Goal: Task Accomplishment & Management: Manage account settings

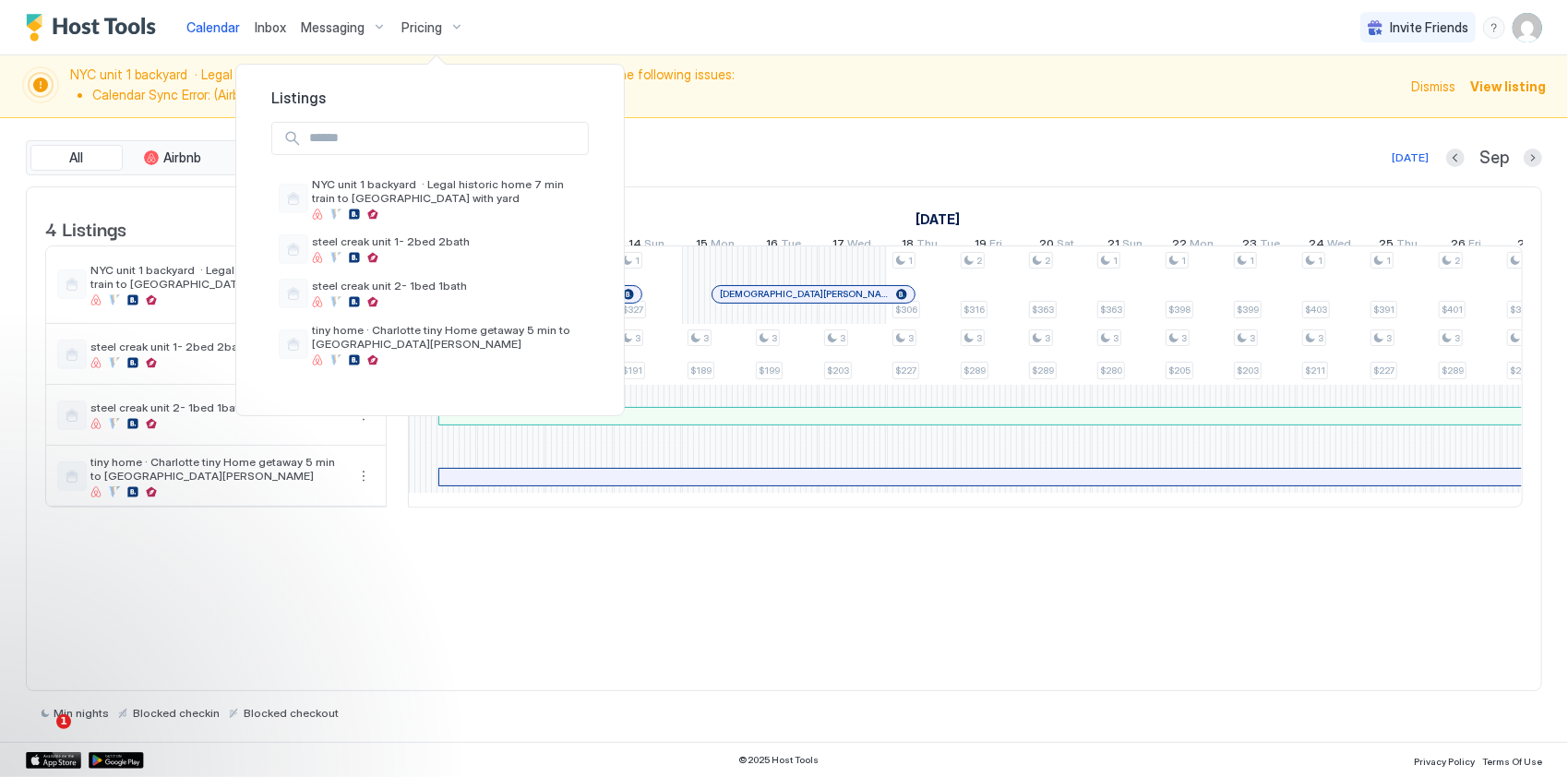
scroll to position [0, 1122]
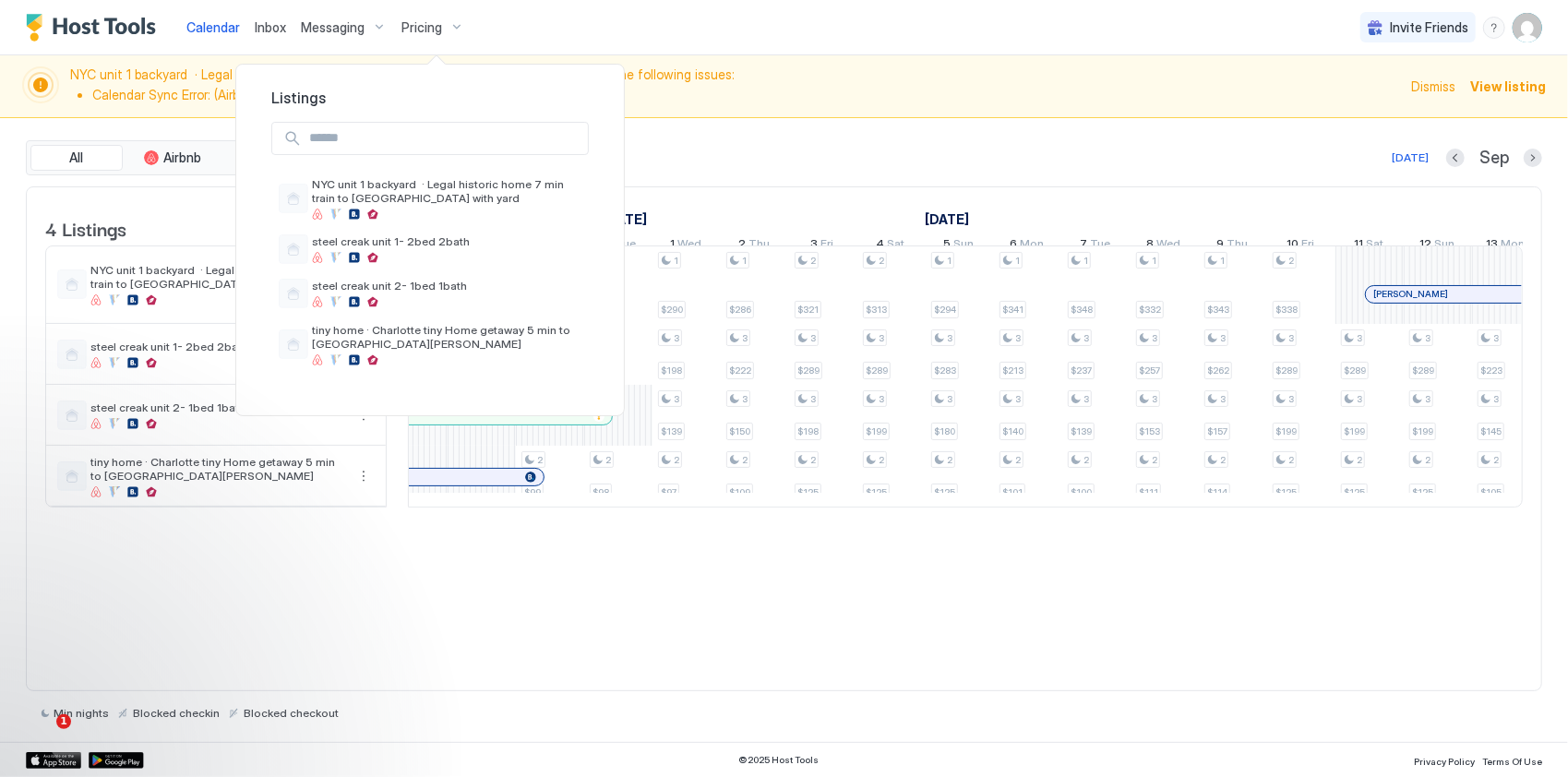
click at [1522, 29] on div at bounding box center [784, 388] width 1568 height 777
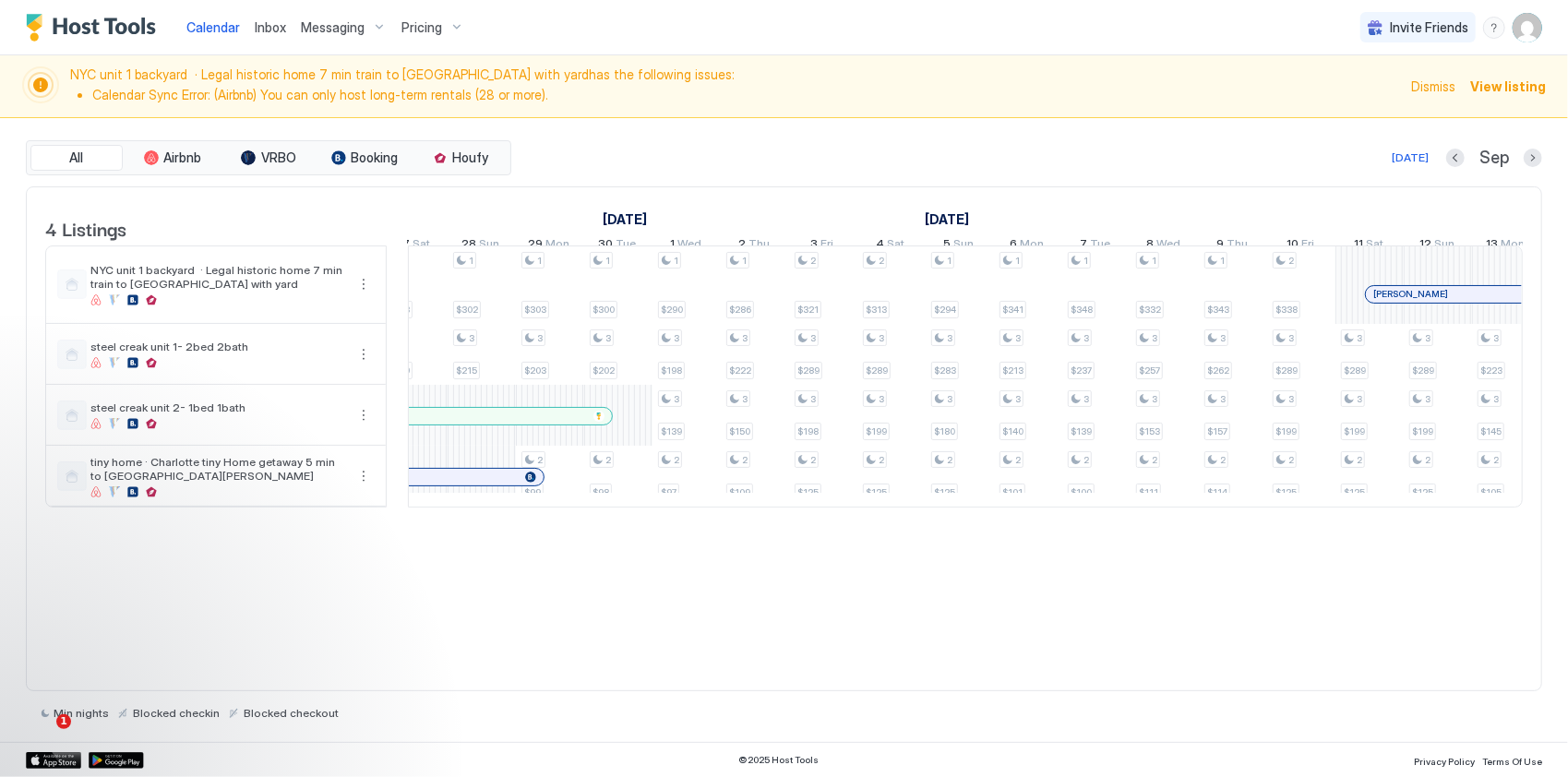
click at [1531, 28] on img "User profile" at bounding box center [1527, 27] width 29 height 29
click at [1378, 102] on span "Settings" at bounding box center [1361, 103] width 49 height 16
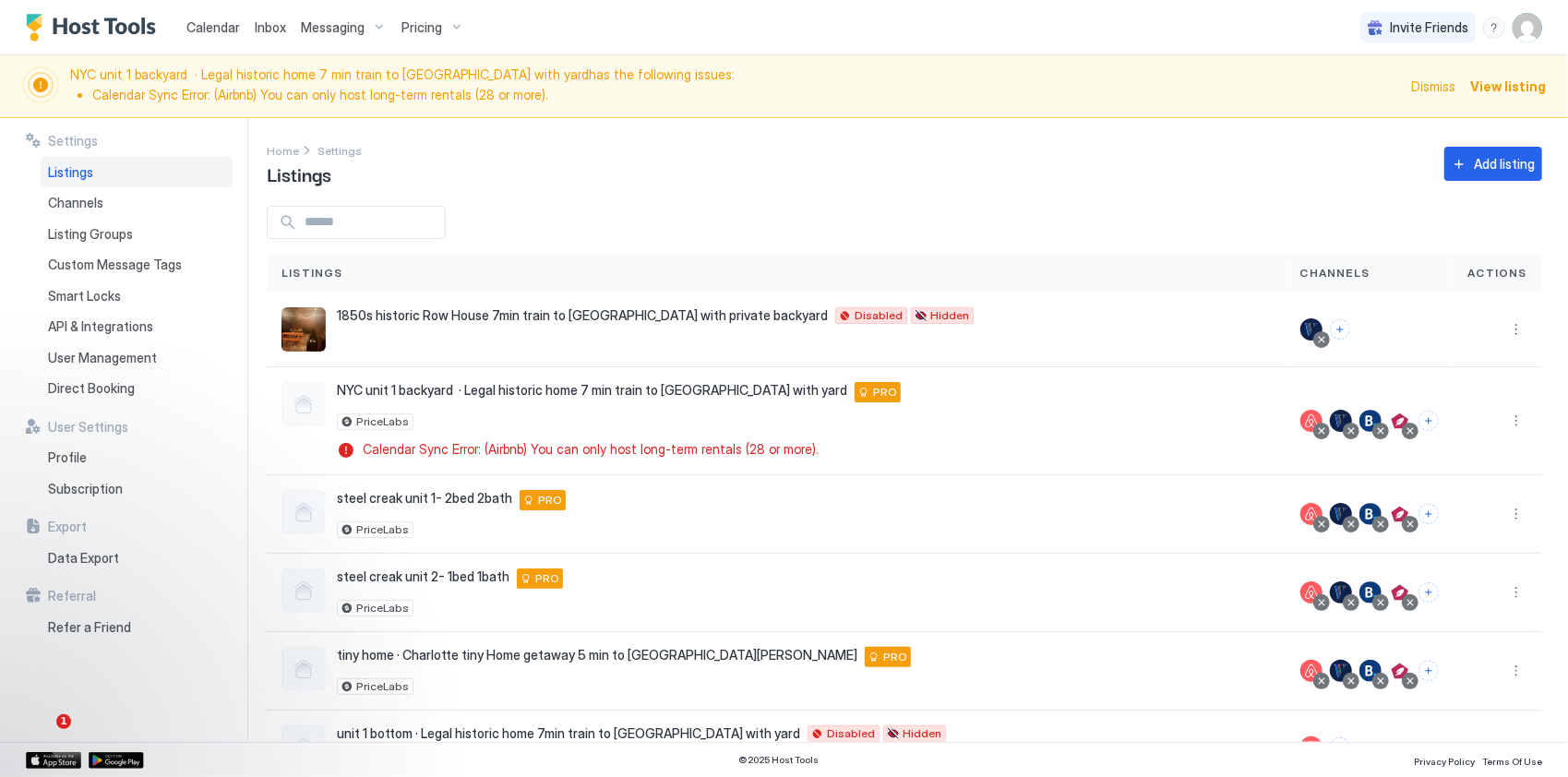
click at [324, 88] on li "Calendar Sync Error: (Airbnb) You can only host long-term rentals (28 or more)." at bounding box center [746, 95] width 1307 height 16
click at [1501, 90] on span "View listing" at bounding box center [1508, 86] width 76 height 19
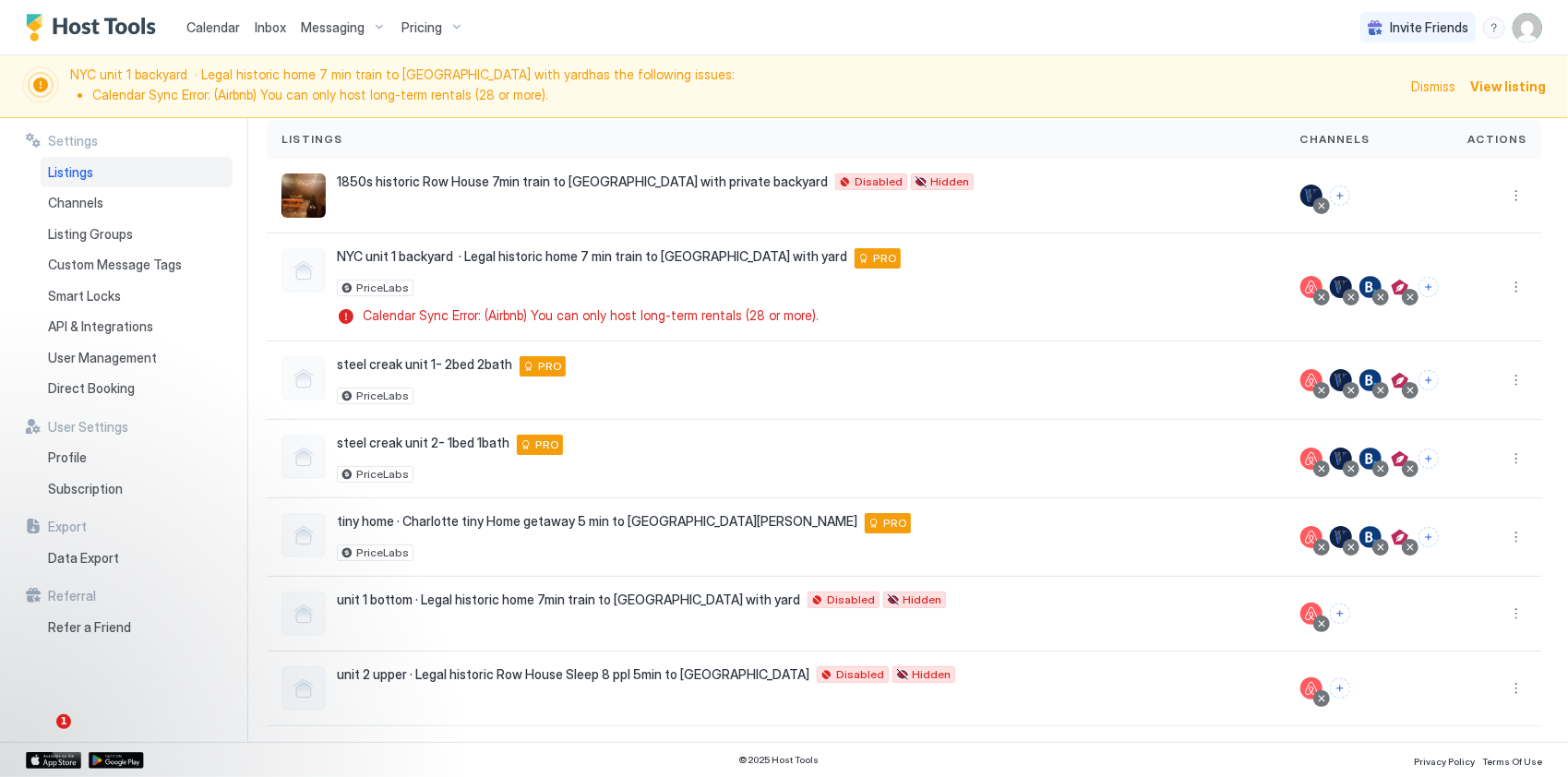
scroll to position [135, 0]
click at [1492, 89] on span "View listing" at bounding box center [1508, 86] width 76 height 19
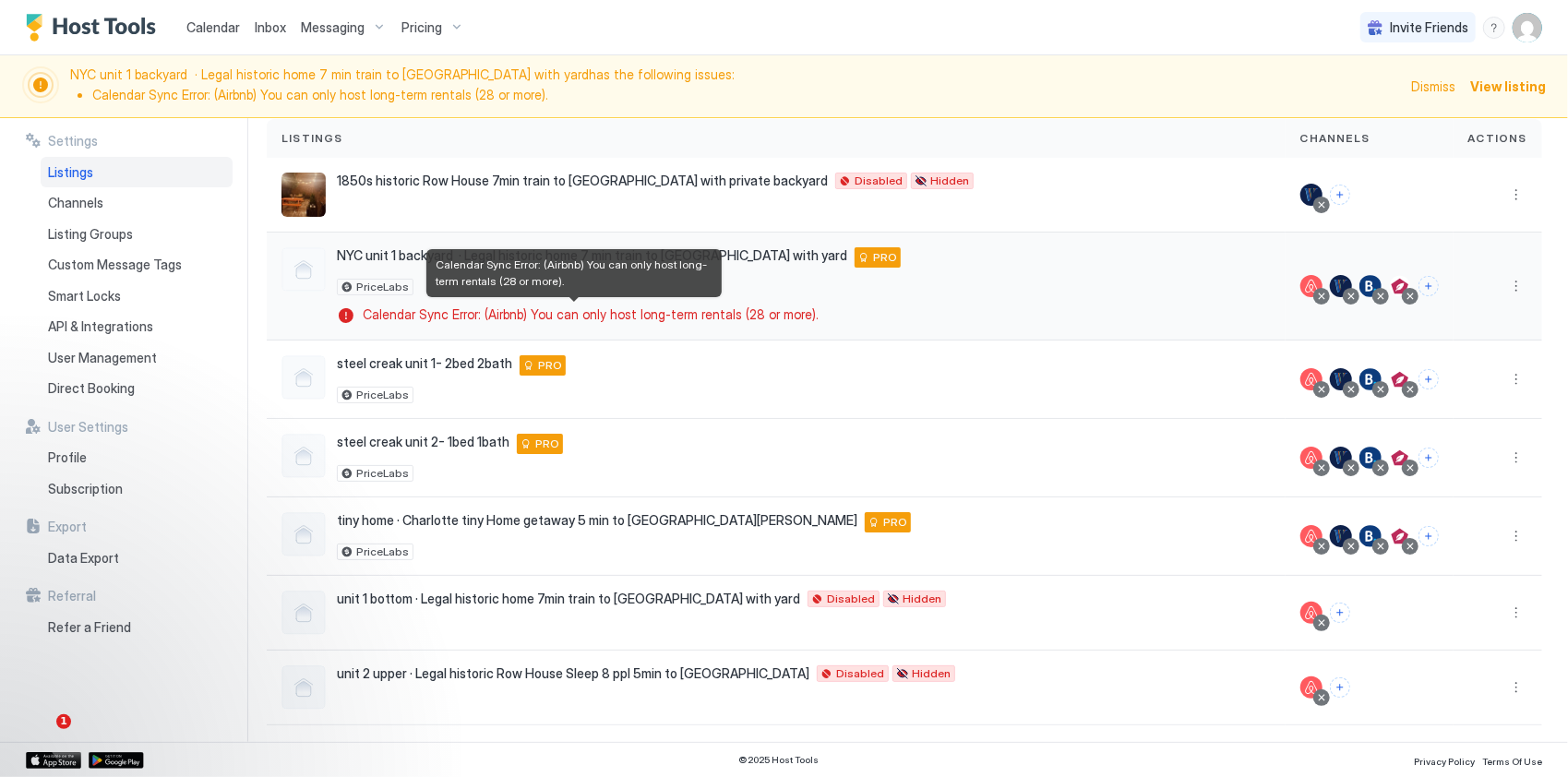
click at [587, 314] on span "Calendar Sync Error: (Airbnb) You can only host long-term rentals (28 or more)." at bounding box center [590, 314] width 456 height 16
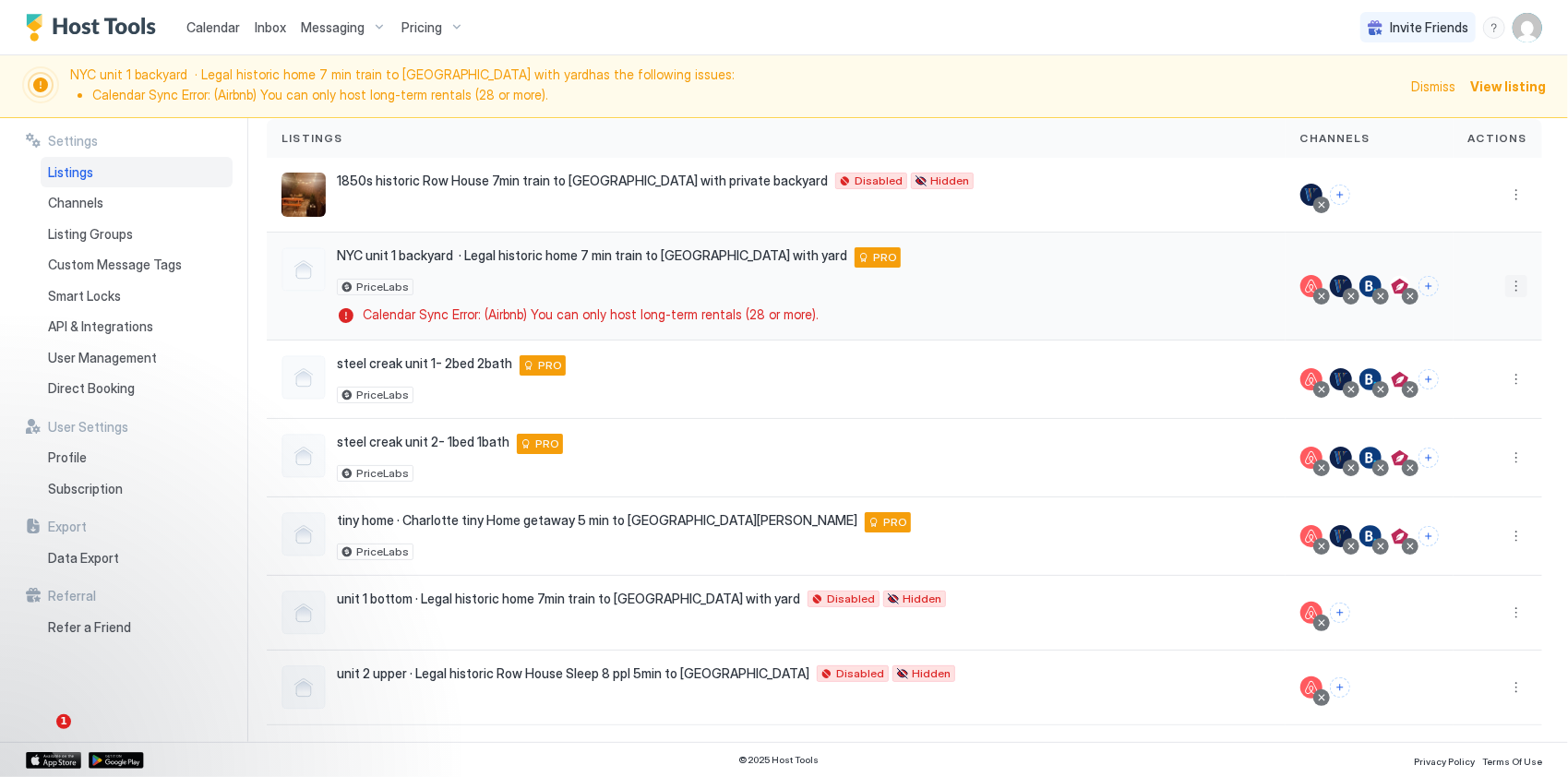
click at [1505, 278] on button "More options" at bounding box center [1516, 286] width 22 height 22
click at [1440, 430] on span "Airbnb Settings" at bounding box center [1459, 429] width 82 height 14
